Goal: Task Accomplishment & Management: Complete application form

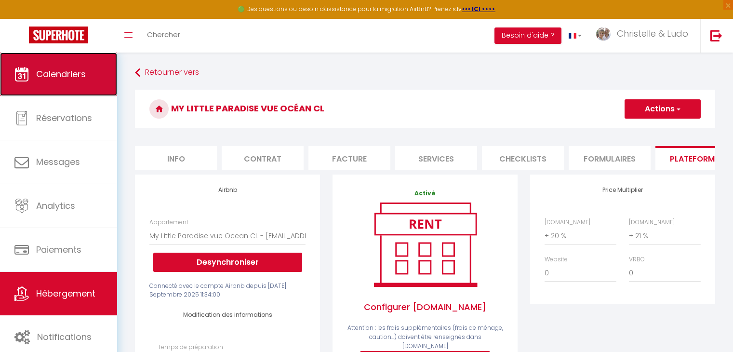
drag, startPoint x: 0, startPoint y: 0, endPoint x: 105, endPoint y: 84, distance: 134.4
click at [95, 70] on link "Calendriers" at bounding box center [58, 74] width 117 height 43
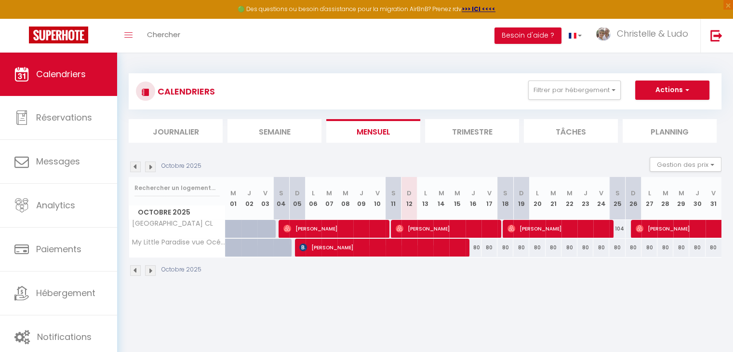
click at [152, 166] on img at bounding box center [150, 167] width 11 height 11
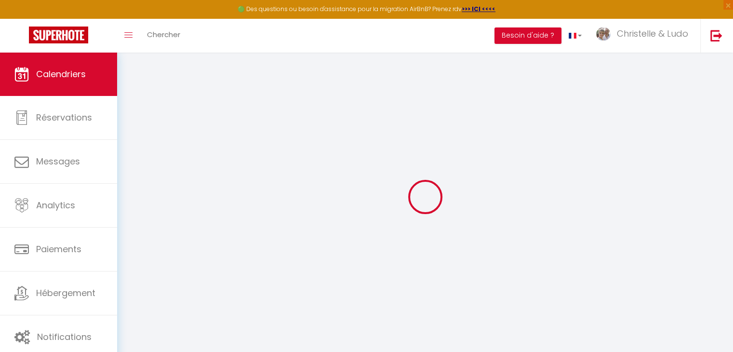
click at [152, 166] on div at bounding box center [425, 196] width 593 height 265
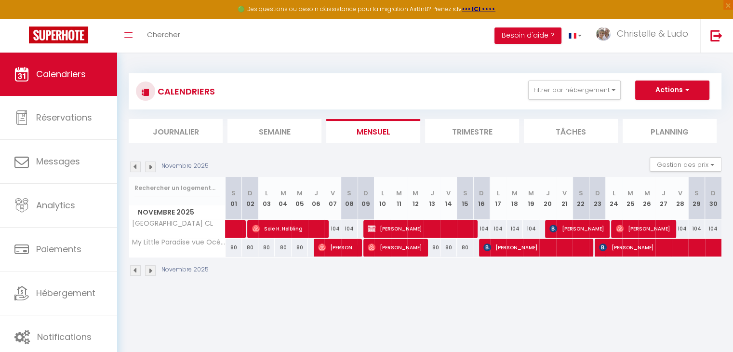
click at [152, 166] on img at bounding box center [150, 167] width 11 height 11
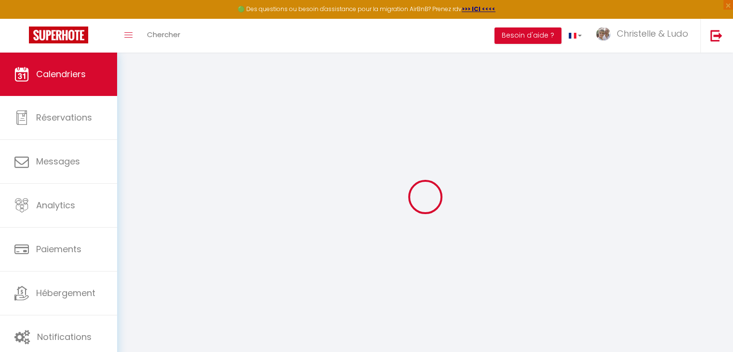
select select
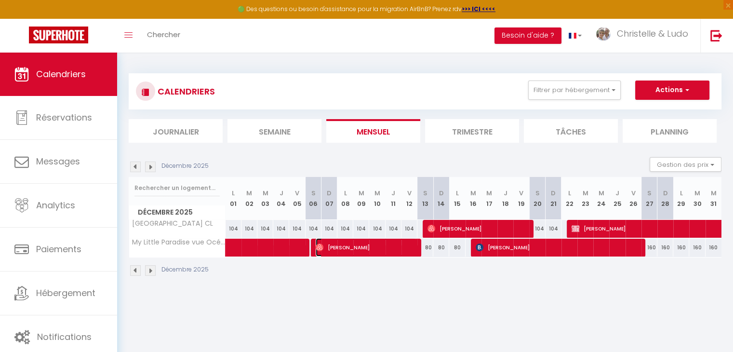
click at [392, 247] on span "[PERSON_NAME]" at bounding box center [366, 247] width 101 height 18
select select "OK"
select select "1"
select select "0"
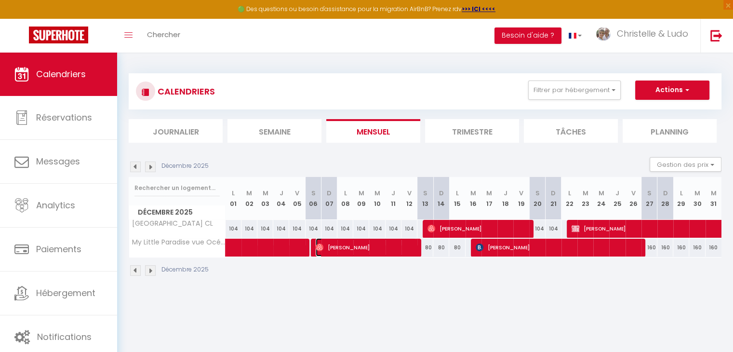
select select "1"
select select
select select "37769"
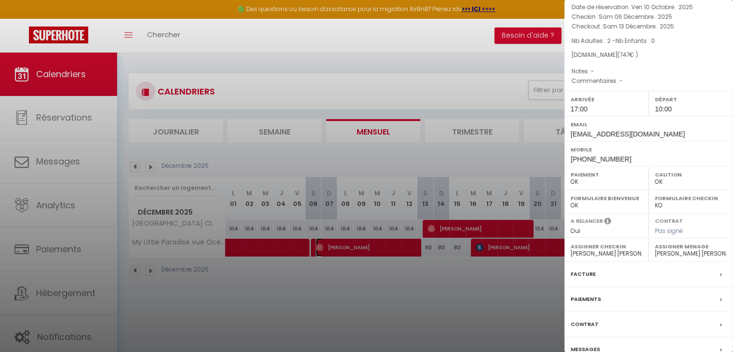
scroll to position [96, 0]
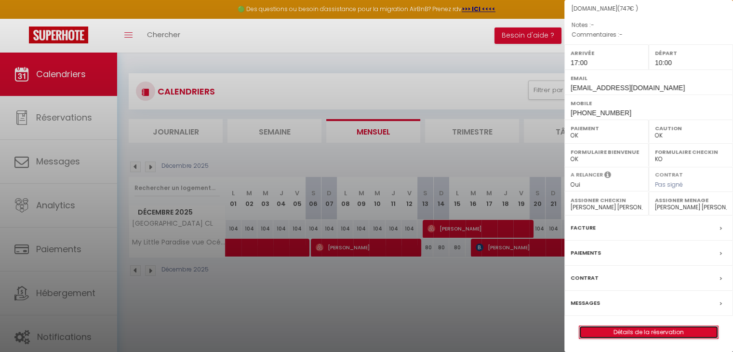
click at [650, 330] on link "Détails de la réservation" at bounding box center [649, 332] width 139 height 13
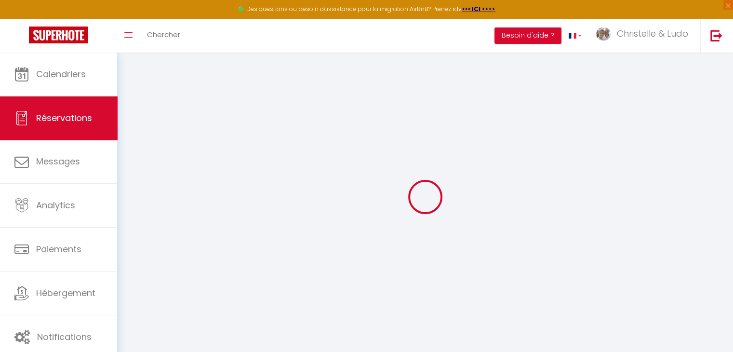
type input "[PERSON_NAME]"
type input "Heb"
type input "[EMAIL_ADDRESS][DOMAIN_NAME]"
type input "[PHONE_NUMBER]"
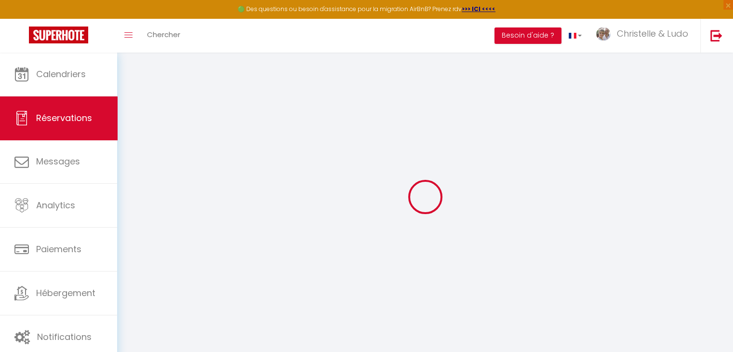
type input "[PHONE_NUMBER]"
select select
type input "135.57999999999998"
select select "55960"
select select "1"
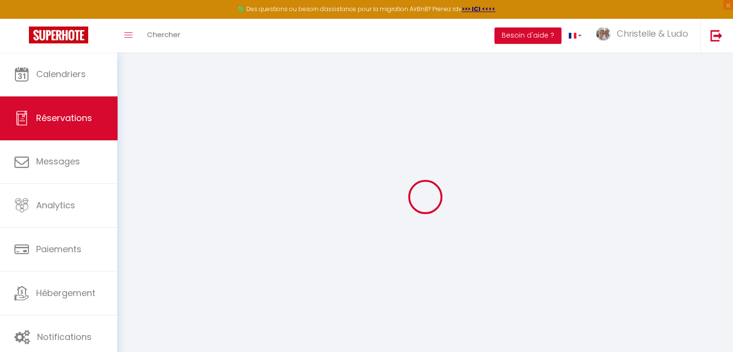
select select
type input "2"
select select "12"
select select
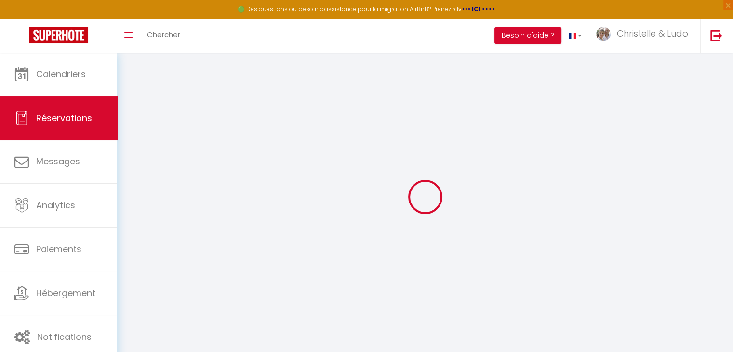
type input "672"
checkbox input "false"
type input "0"
select select "1"
type input "60"
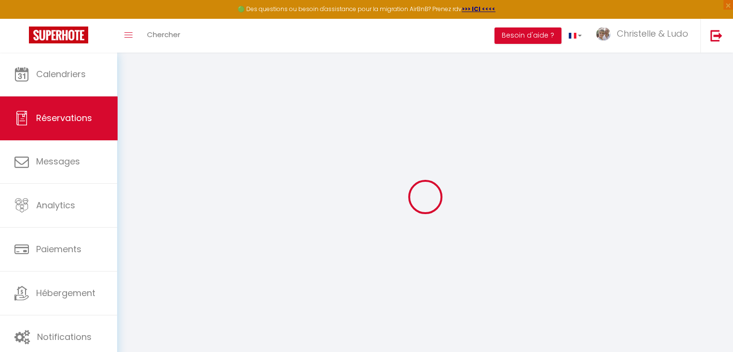
type input "0"
select select
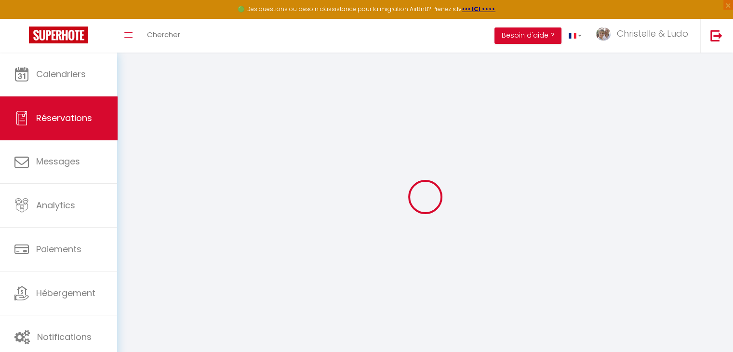
select select "15"
checkbox input "false"
select select
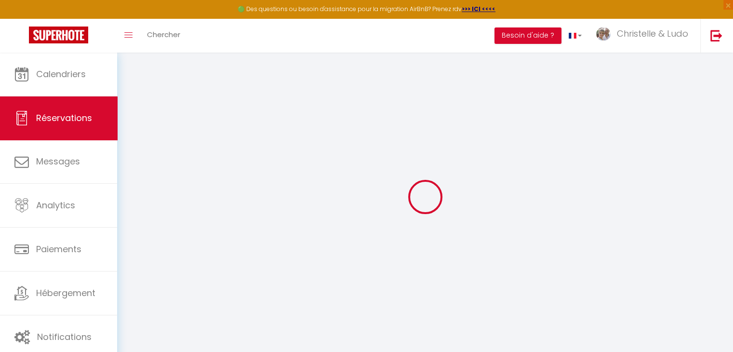
checkbox input "false"
select select
checkbox input "false"
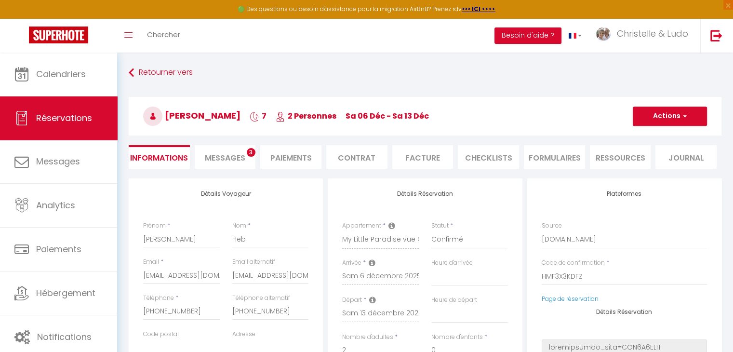
select select
type input "75"
select select
checkbox input "false"
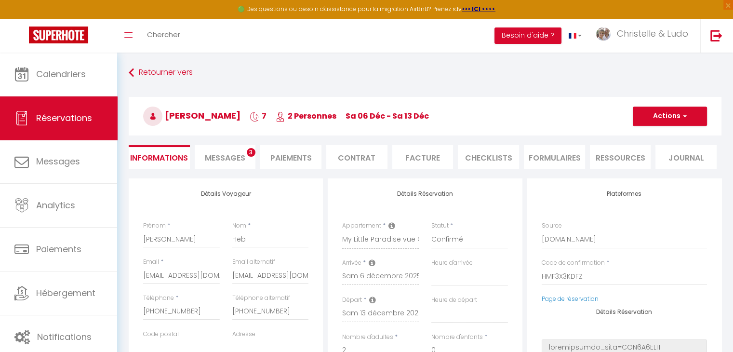
select select
checkbox input "false"
select select "17:00"
select select "10:00"
click at [244, 151] on li "Messages 3" at bounding box center [225, 157] width 61 height 24
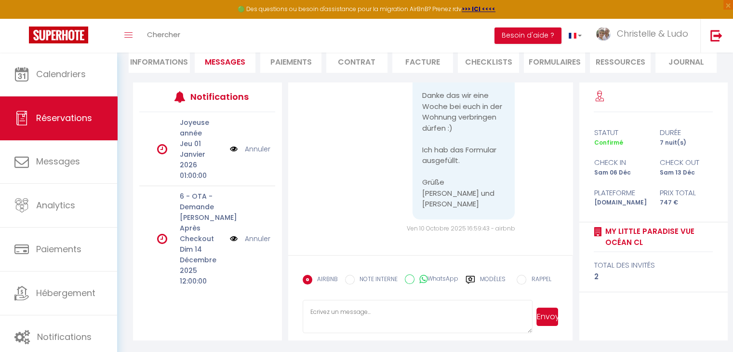
scroll to position [980, 0]
